Goal: Find specific page/section: Find specific page/section

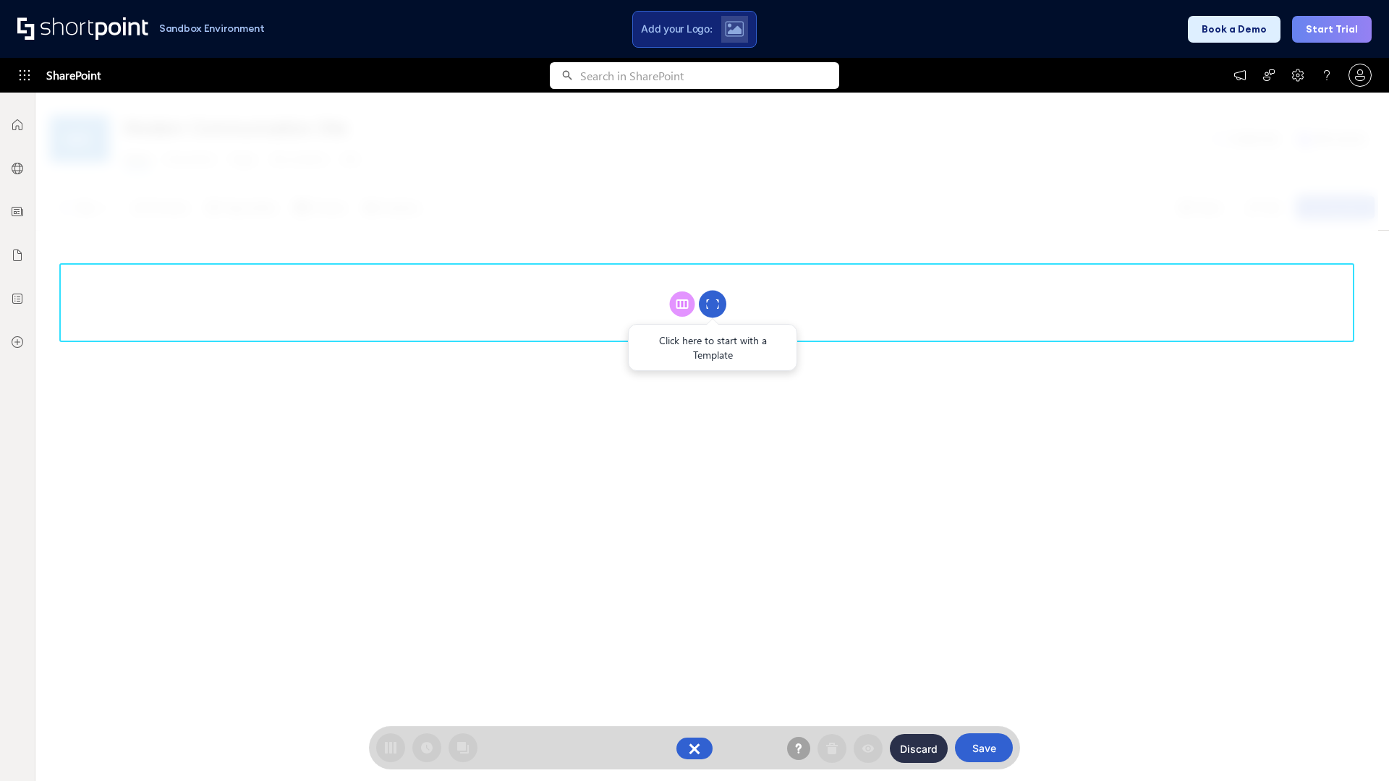
click at [712, 304] on circle at bounding box center [712, 304] width 27 height 27
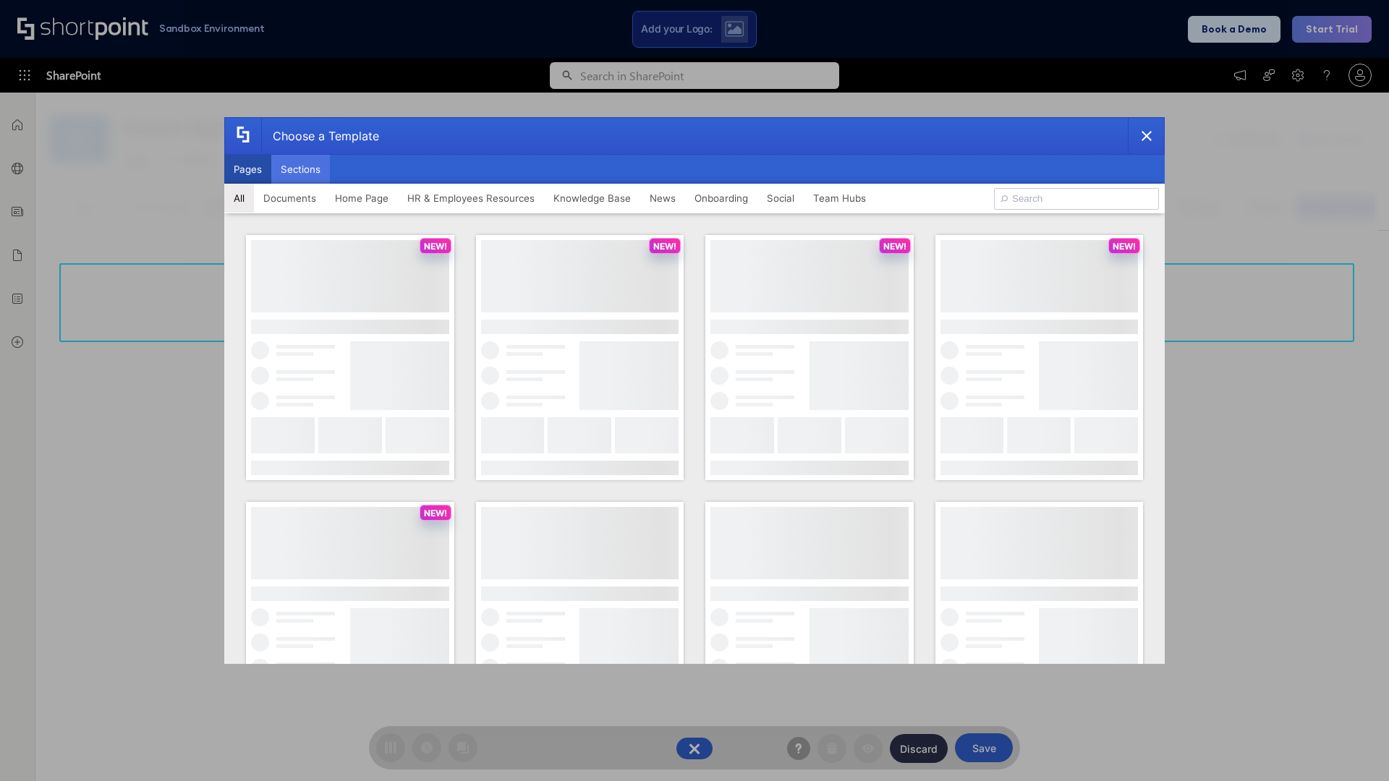
click at [300, 169] on button "Sections" at bounding box center [300, 169] width 59 height 29
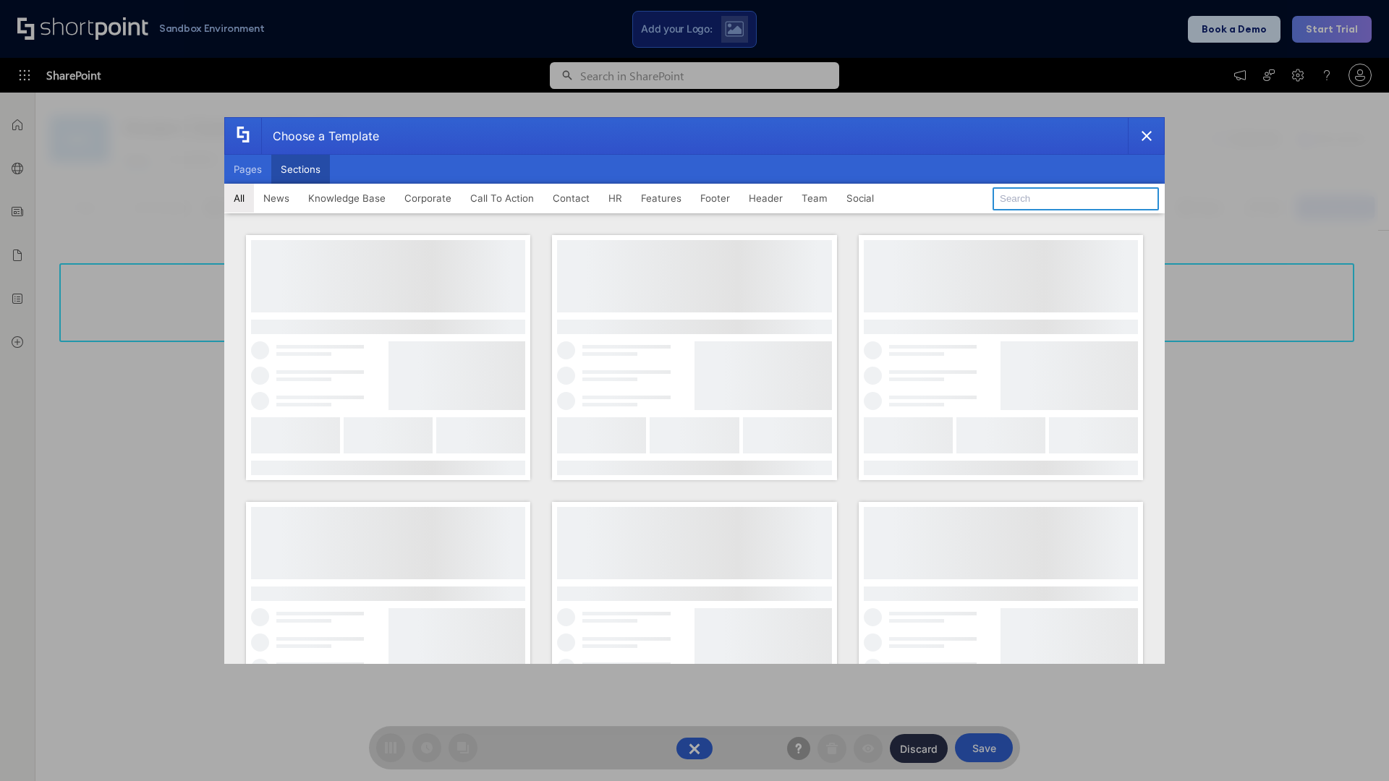
type input "Service Block 3"
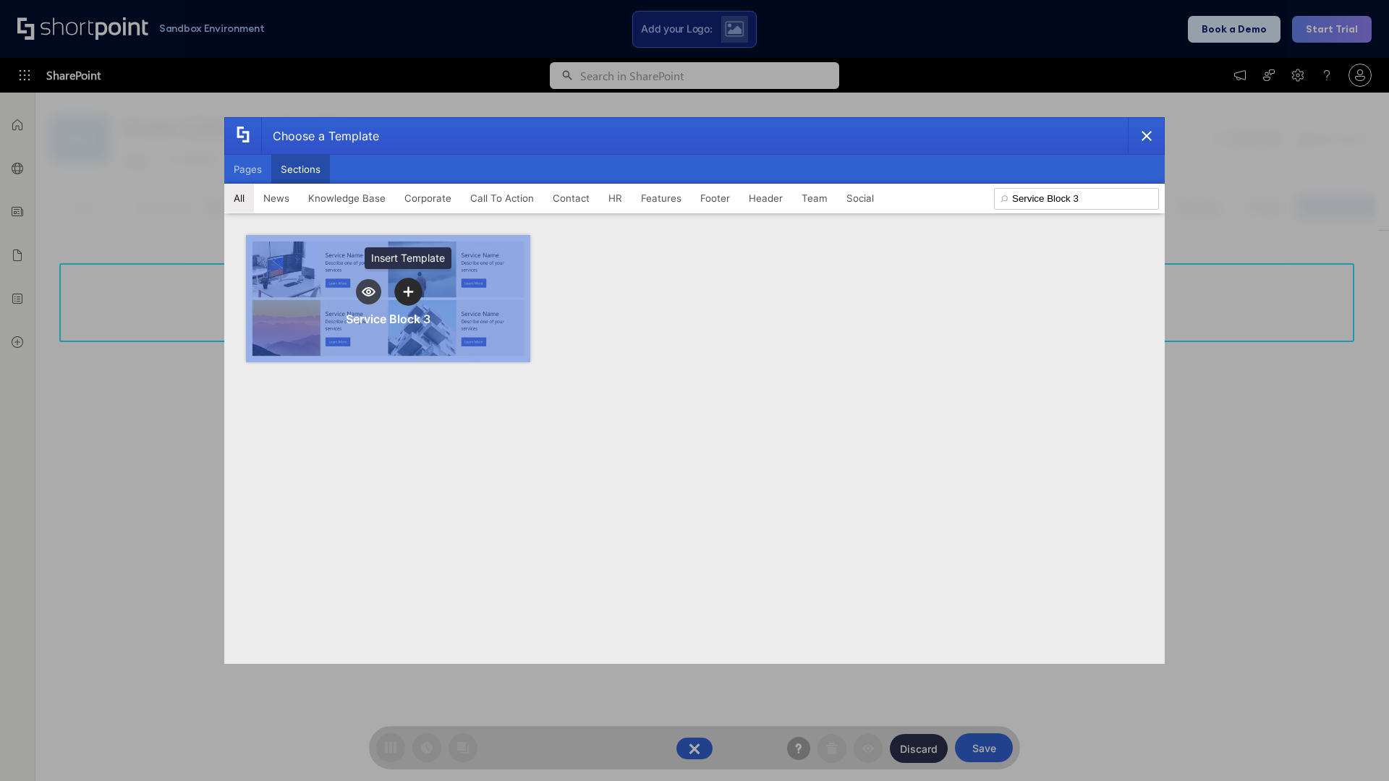
click at [408, 291] on icon "template selector" at bounding box center [408, 291] width 10 height 10
